Goal: Find specific page/section: Find specific page/section

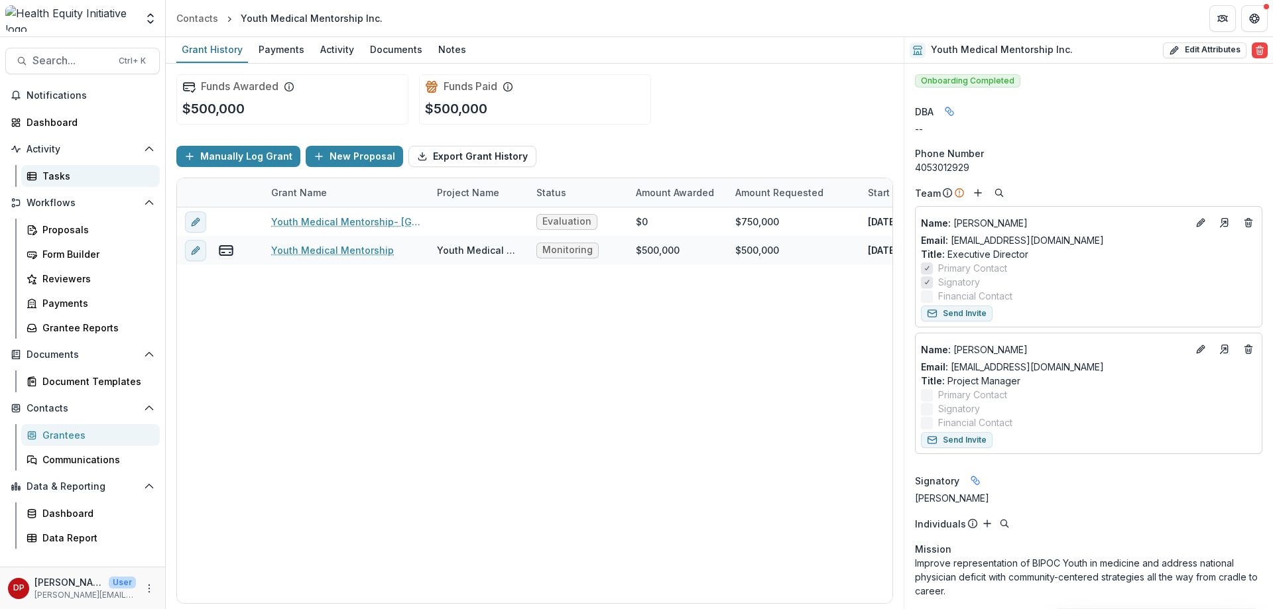
click at [104, 184] on link "Tasks" at bounding box center [90, 176] width 139 height 22
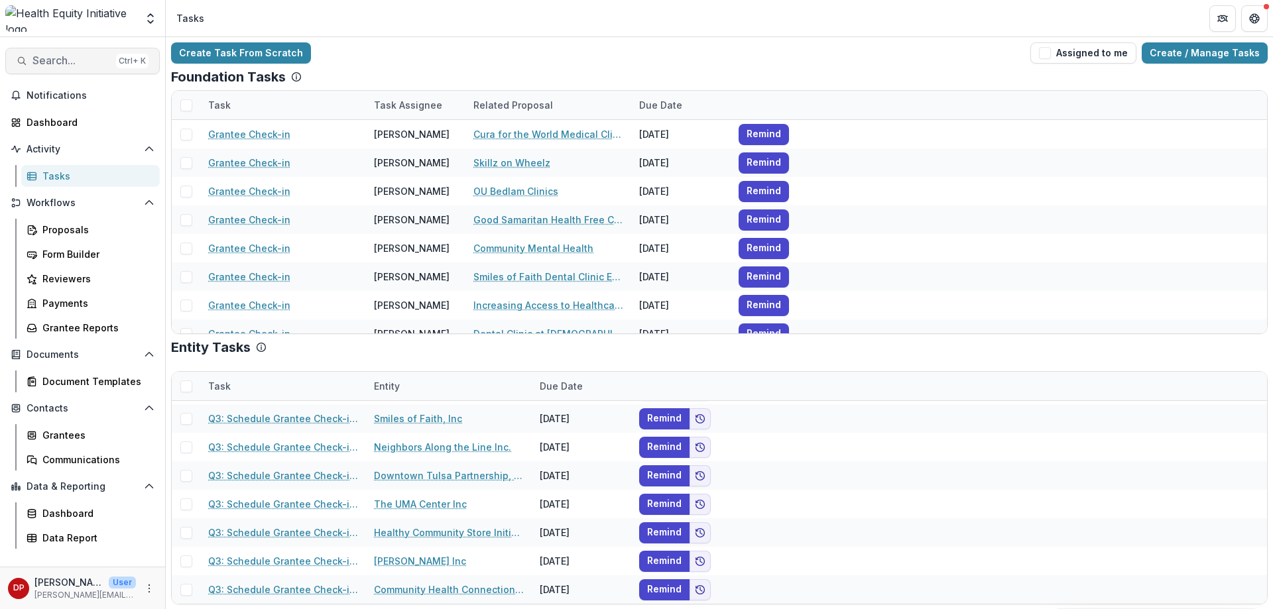
click at [78, 52] on button "Search... Ctrl + K" at bounding box center [82, 61] width 155 height 27
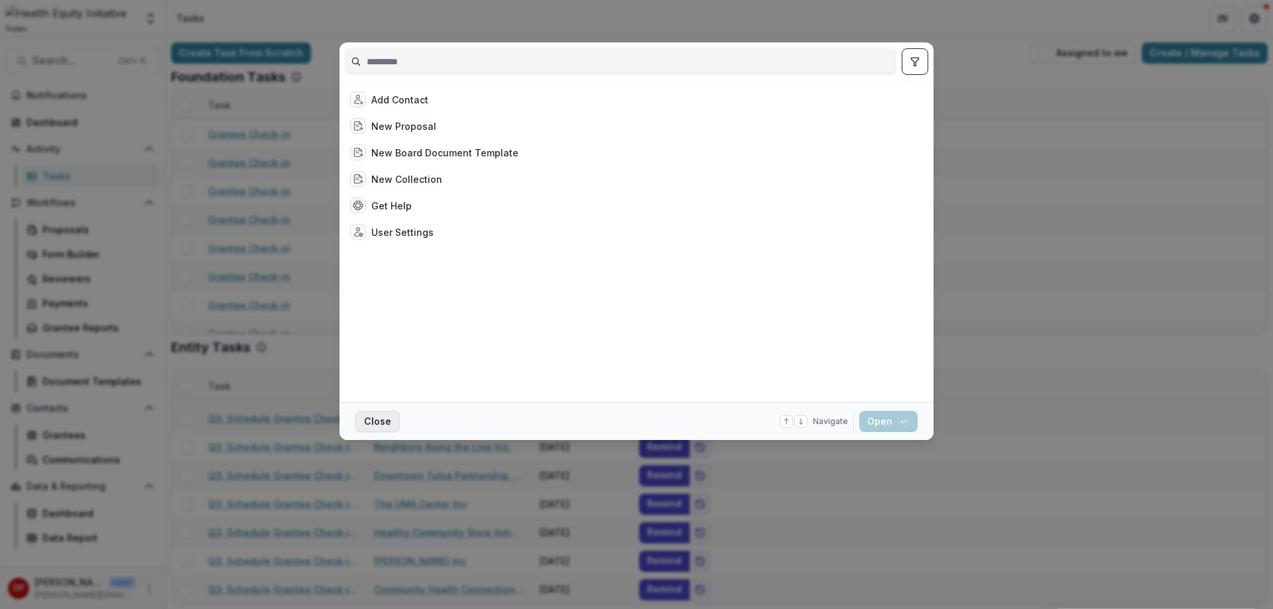
click at [377, 423] on button "Close" at bounding box center [377, 421] width 44 height 21
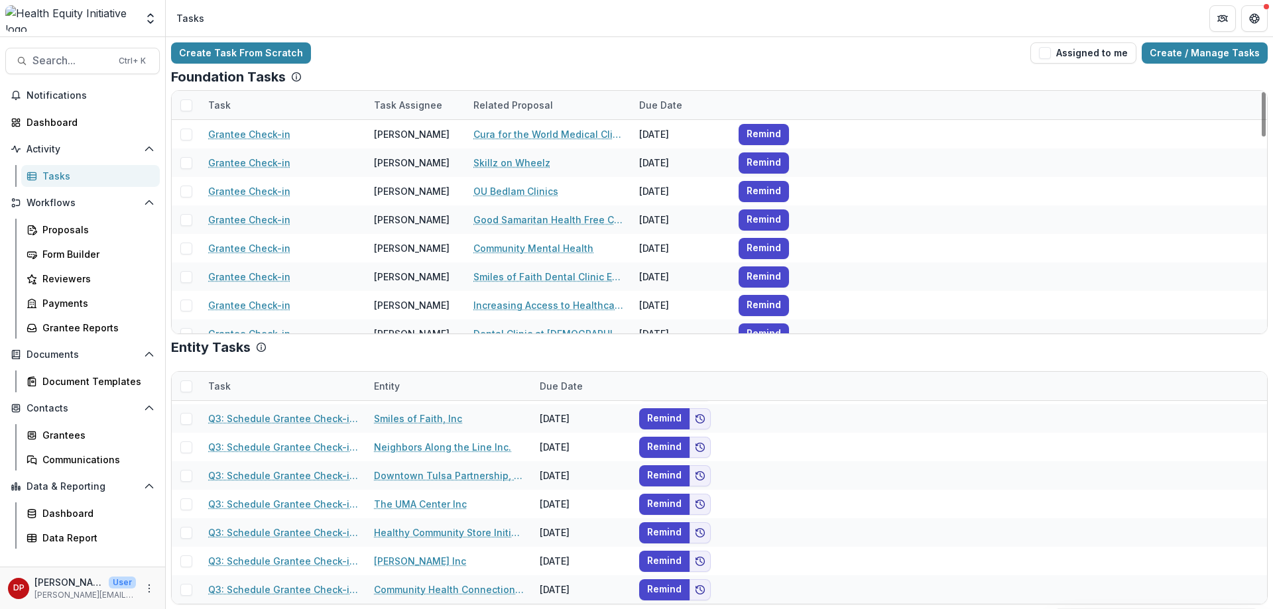
scroll to position [1, 0]
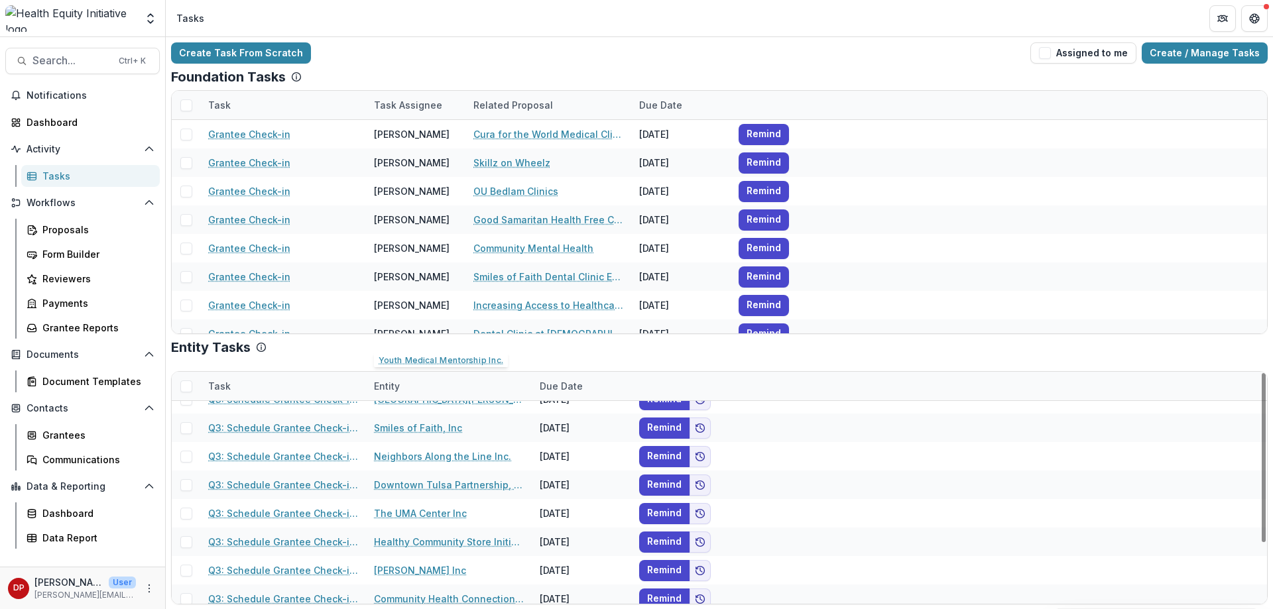
scroll to position [82, 0]
